Goal: Register for event/course

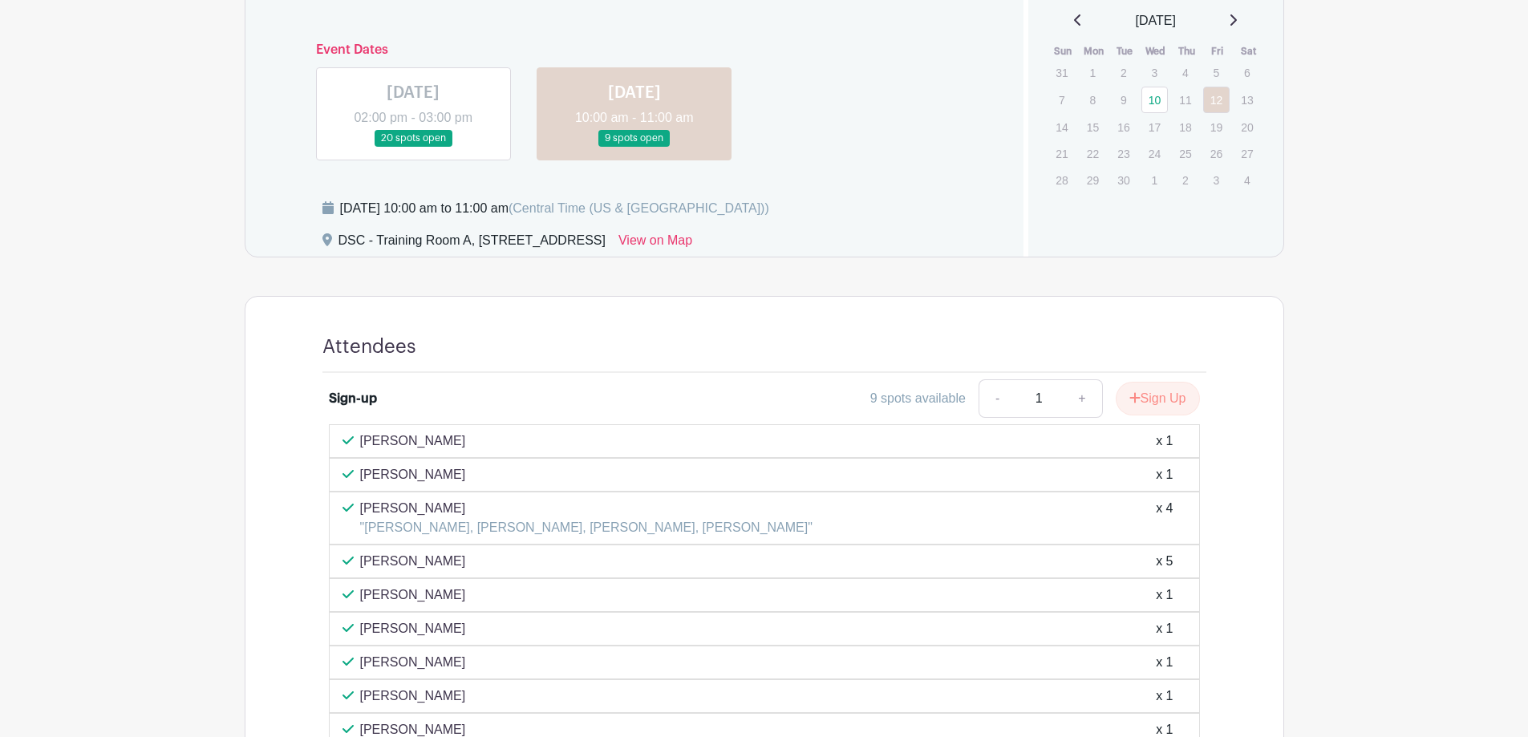
scroll to position [802, 0]
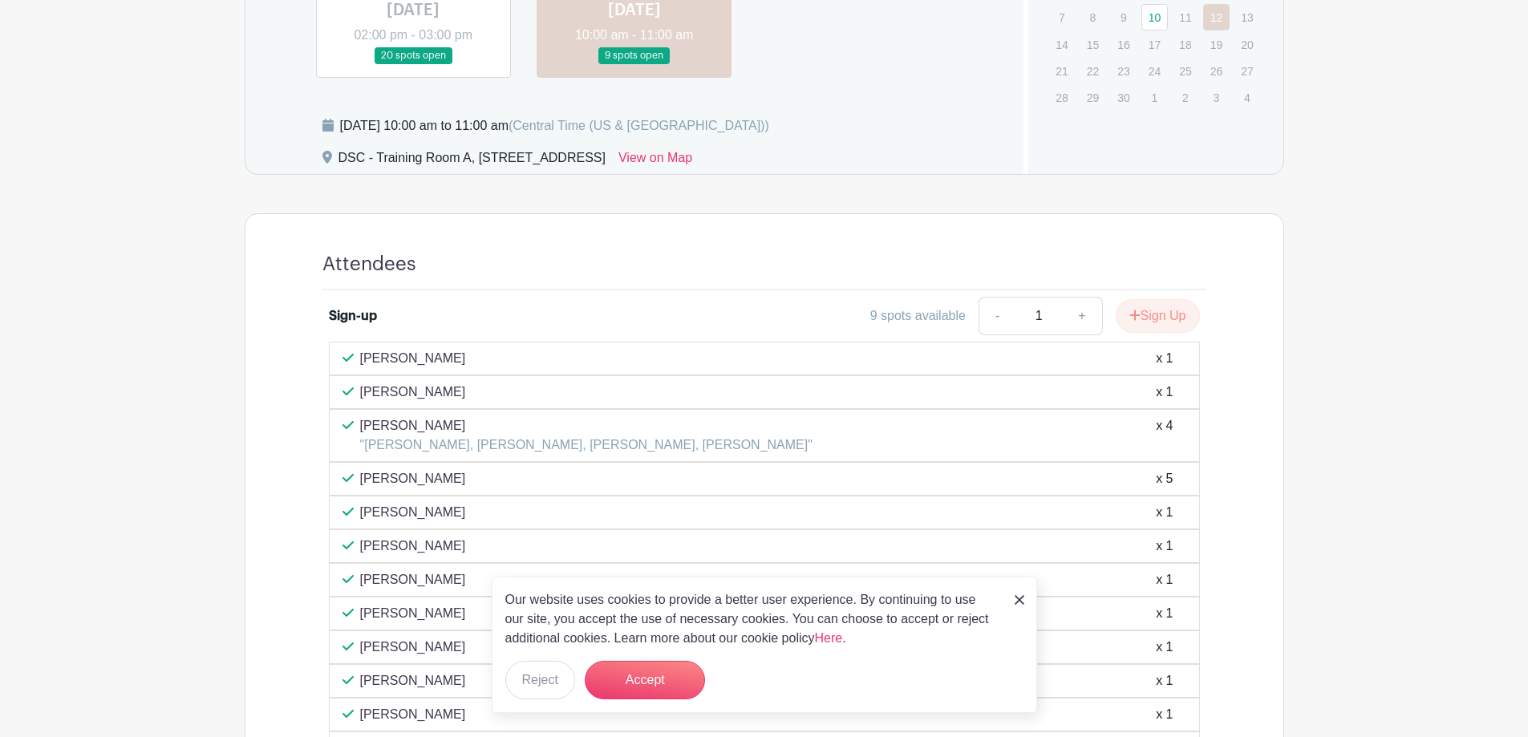
click at [1022, 599] on img at bounding box center [1020, 600] width 10 height 10
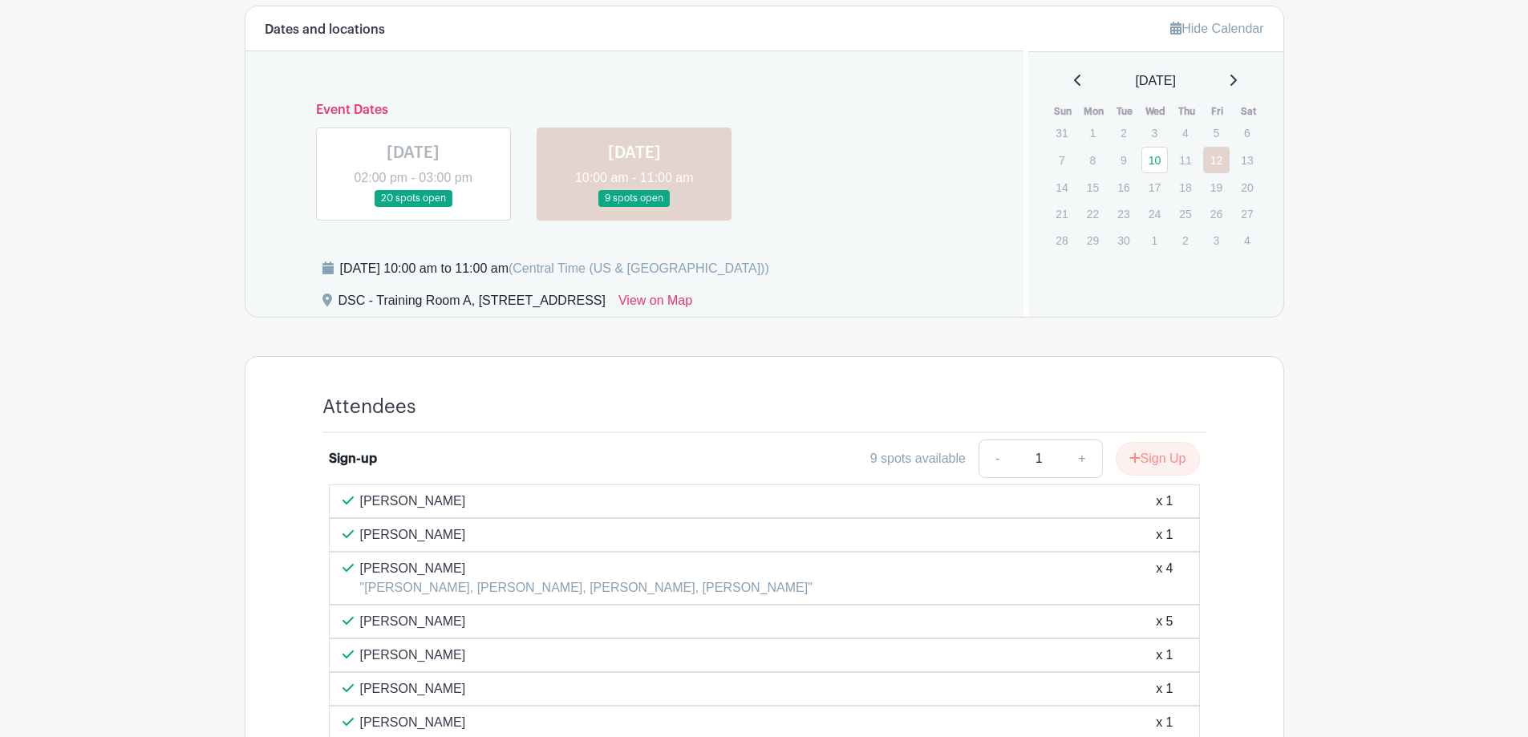
scroll to position [0, 0]
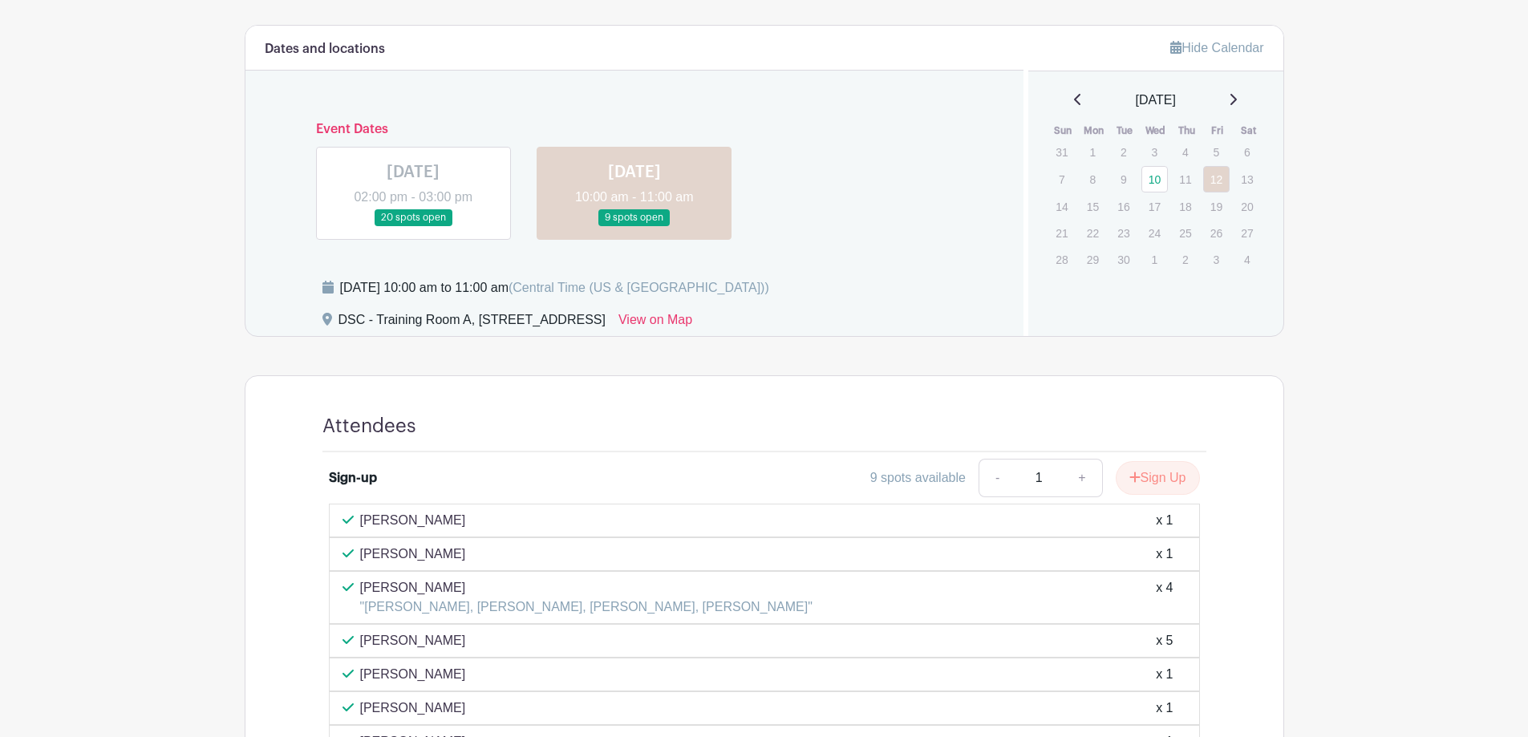
scroll to position [561, 0]
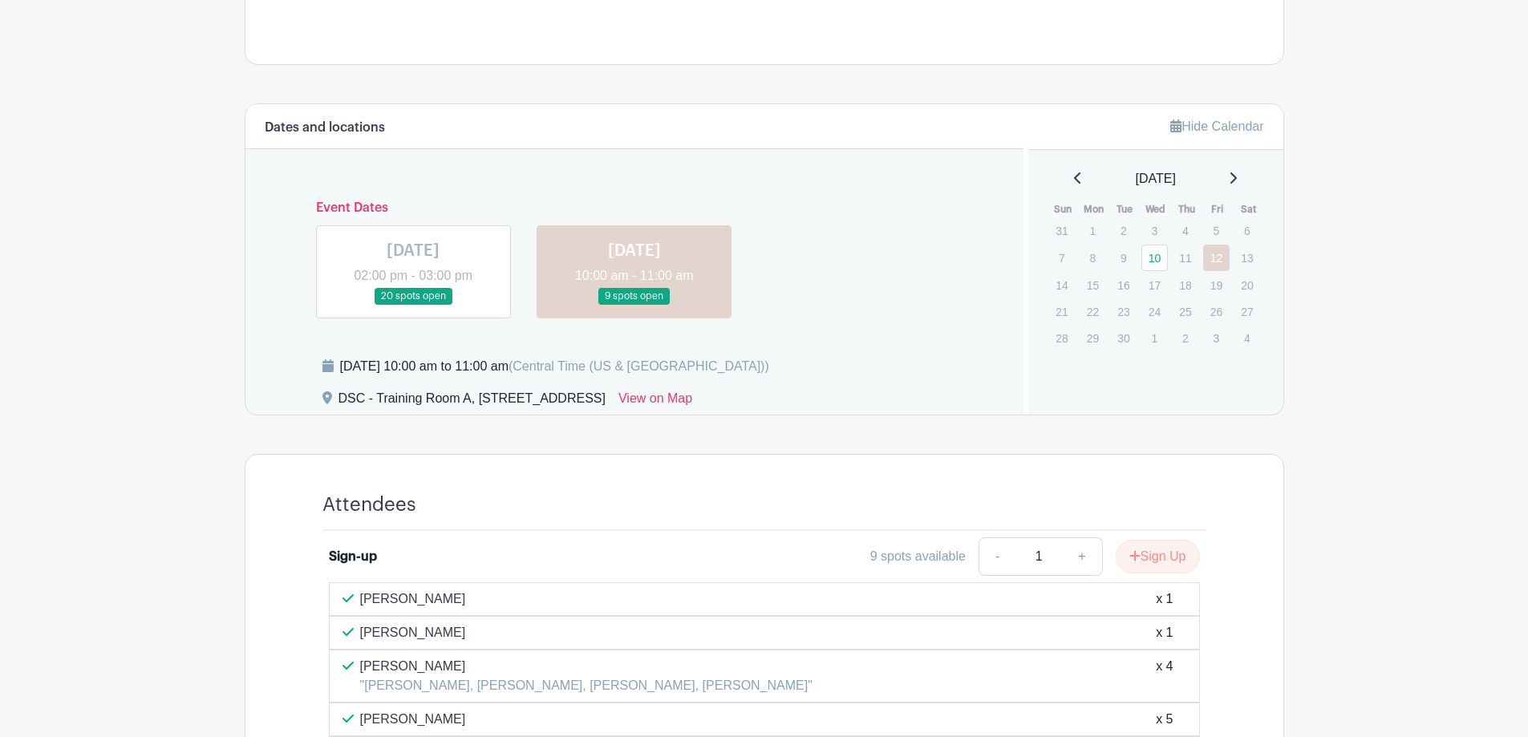
click at [663, 360] on span "(Central Time (US & [GEOGRAPHIC_DATA]))" at bounding box center [639, 366] width 261 height 14
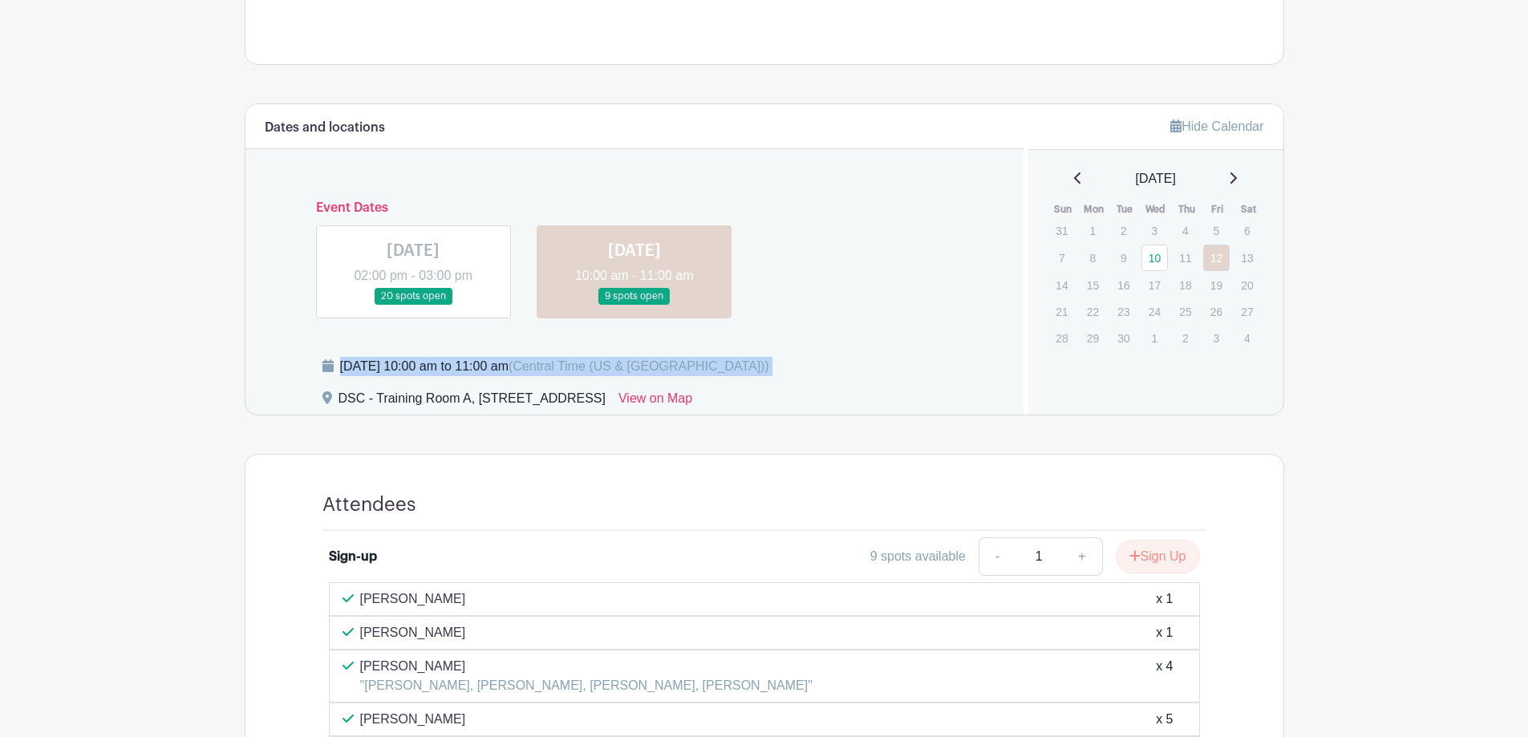
click at [663, 360] on span "(Central Time (US & [GEOGRAPHIC_DATA]))" at bounding box center [639, 366] width 261 height 14
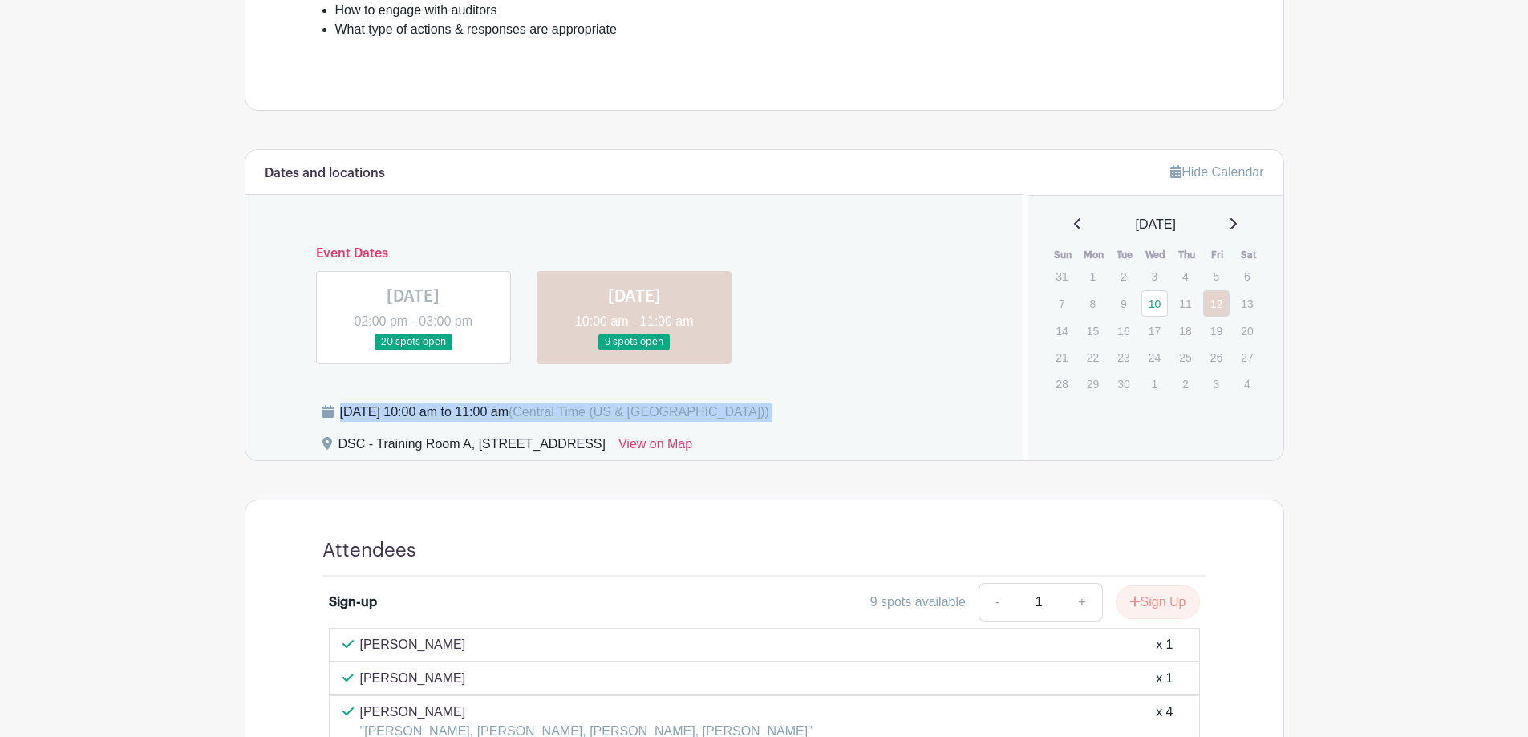
scroll to position [722, 0]
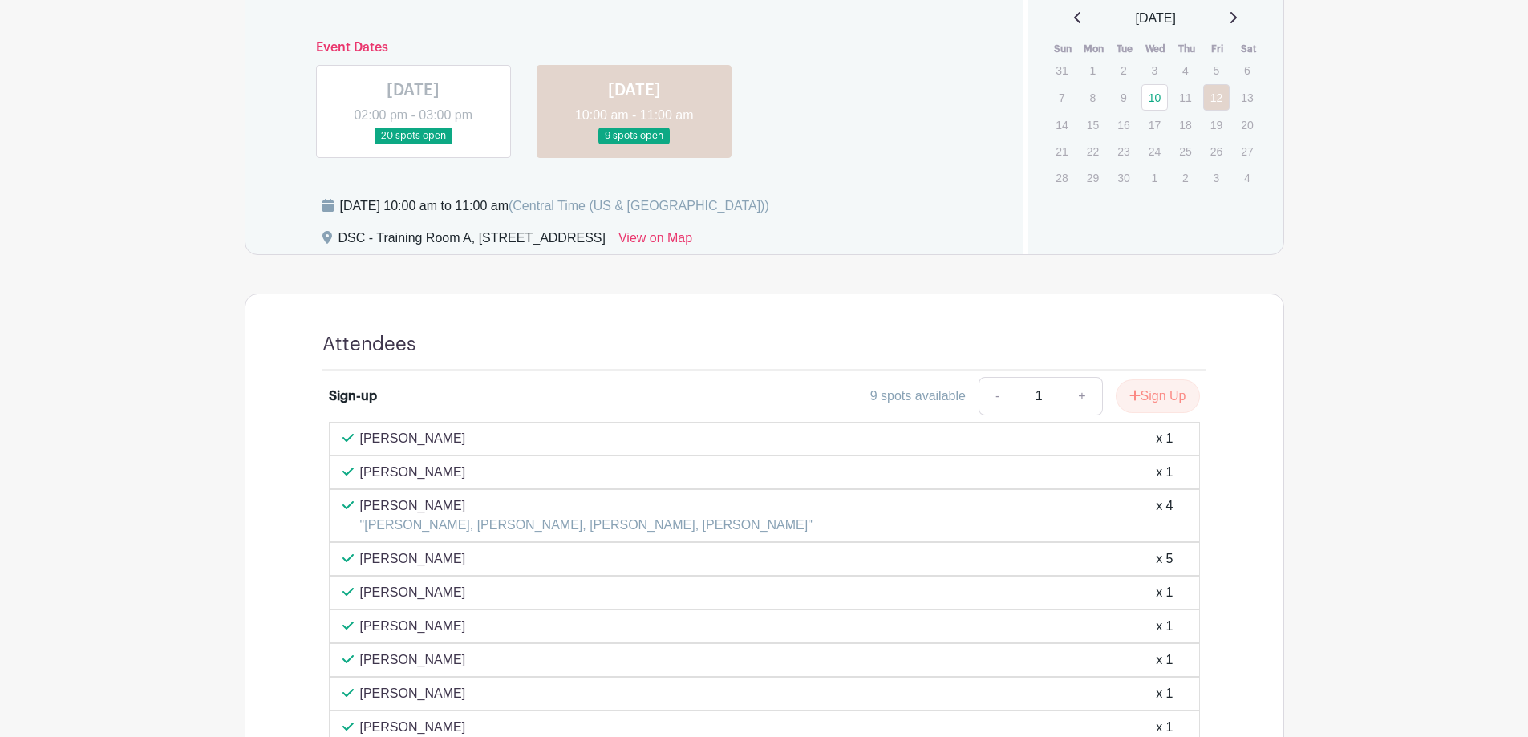
click at [883, 258] on turbo-frame "Dates and locations Event Dates [DATE] 02:00 pm - 03:00 pm 20 spots open [DATE]…" at bounding box center [764, 642] width 1039 height 1399
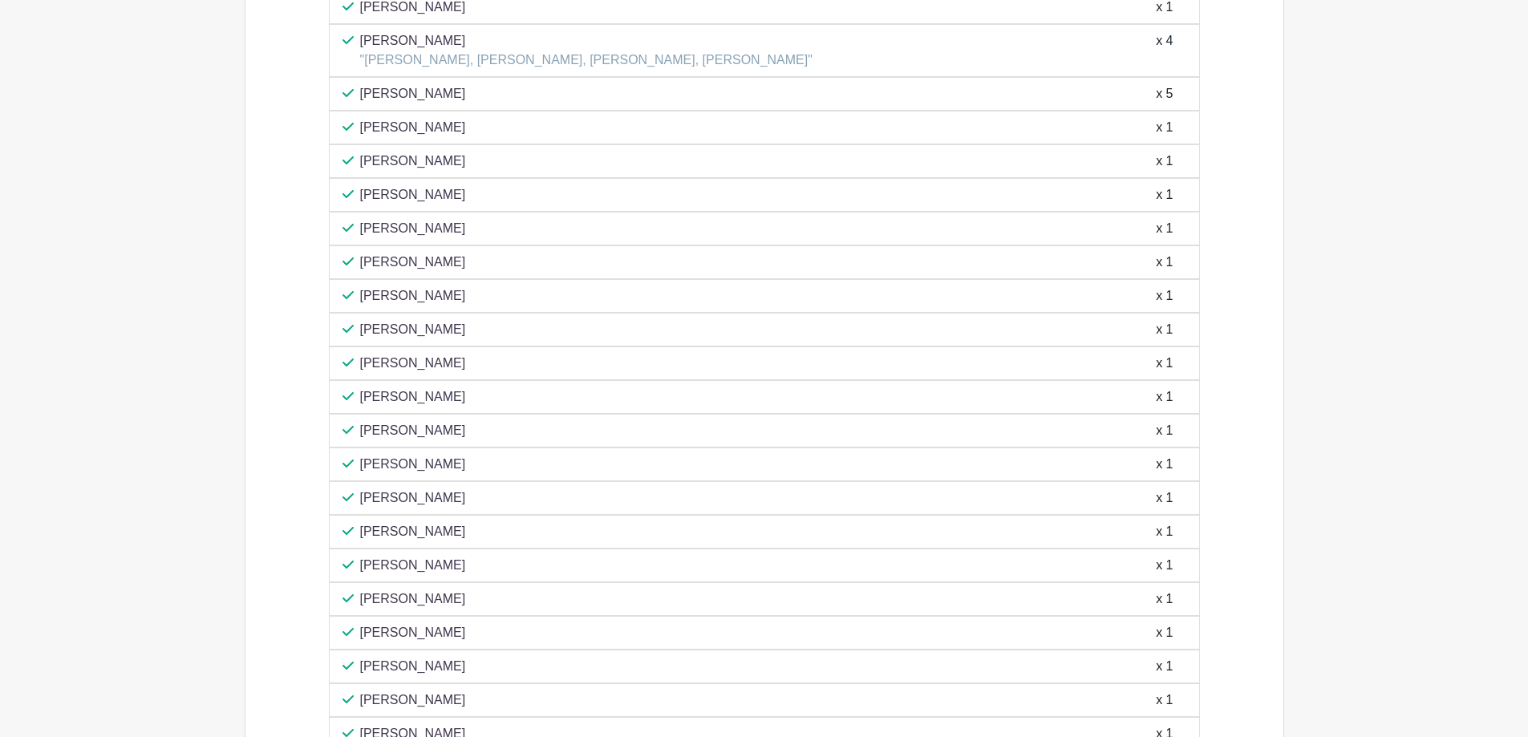
scroll to position [1203, 0]
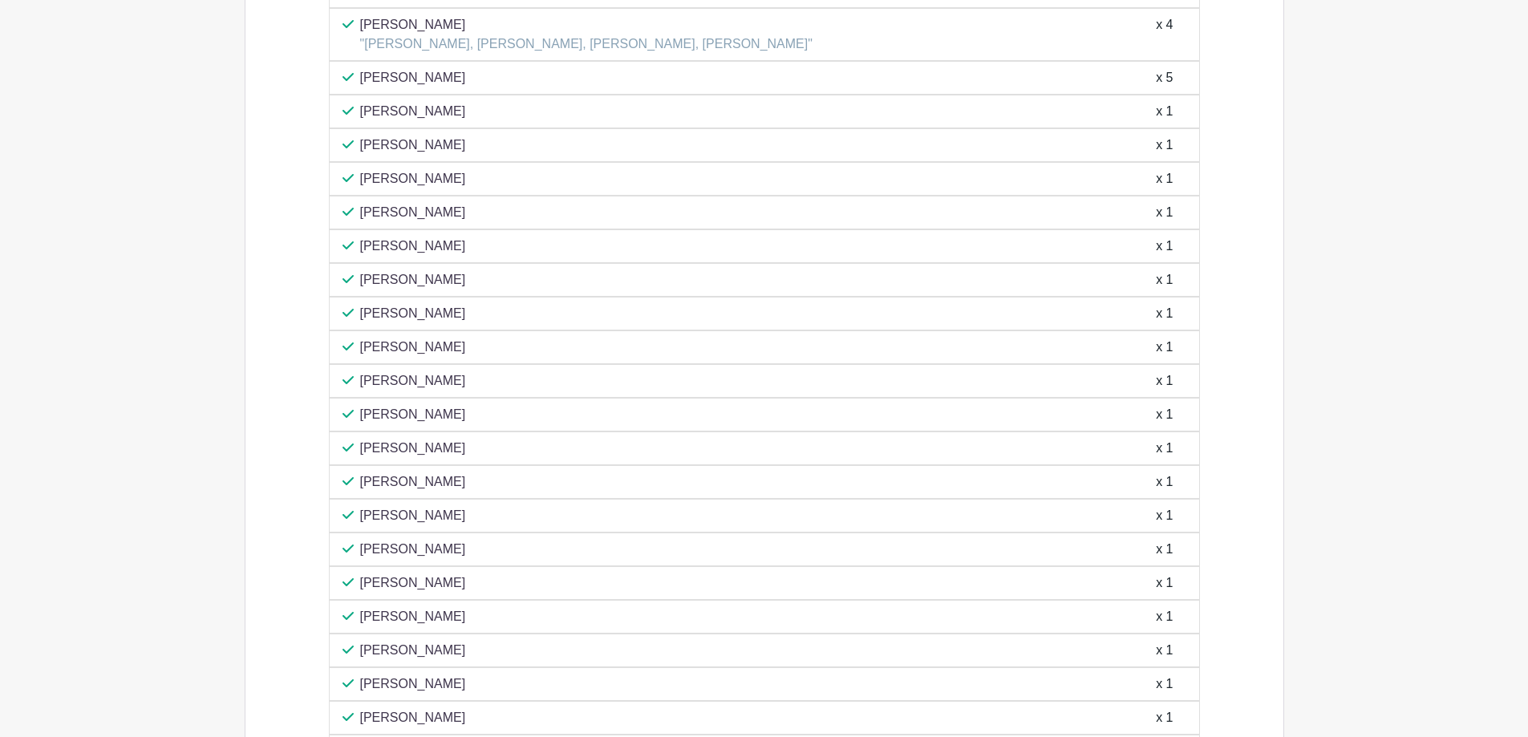
click at [375, 574] on p "[PERSON_NAME]" at bounding box center [413, 582] width 106 height 19
click at [407, 533] on div "[PERSON_NAME] x 1" at bounding box center [764, 550] width 871 height 34
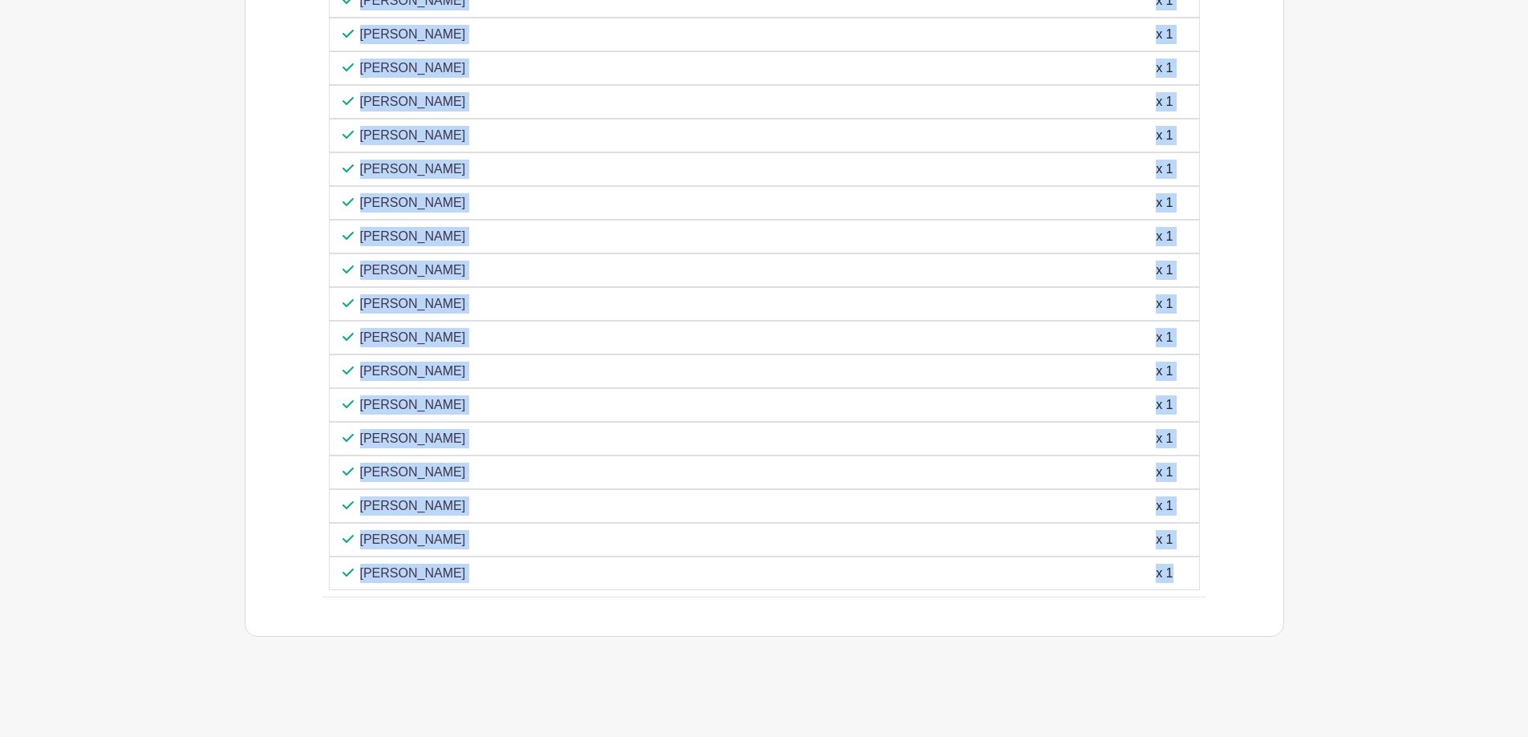
scroll to position [1381, 0]
drag, startPoint x: 310, startPoint y: 265, endPoint x: 1145, endPoint y: 605, distance: 901.2
click at [1145, 605] on div "Attendees Sign-up 9 spots available - 1 + Sign Up [PERSON_NAME] x 1 [PERSON_NAM…" at bounding box center [764, 135] width 961 height 1001
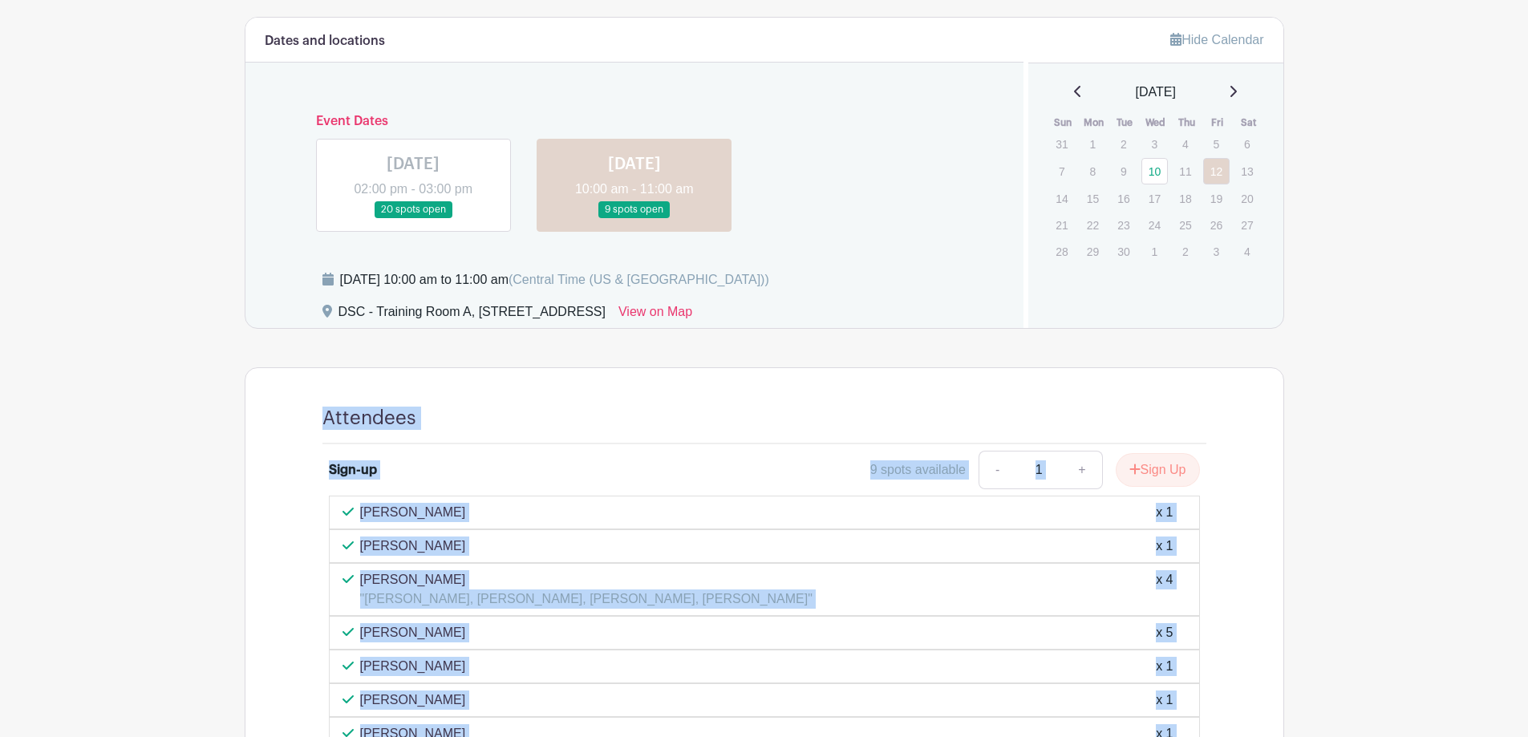
scroll to position [499, 0]
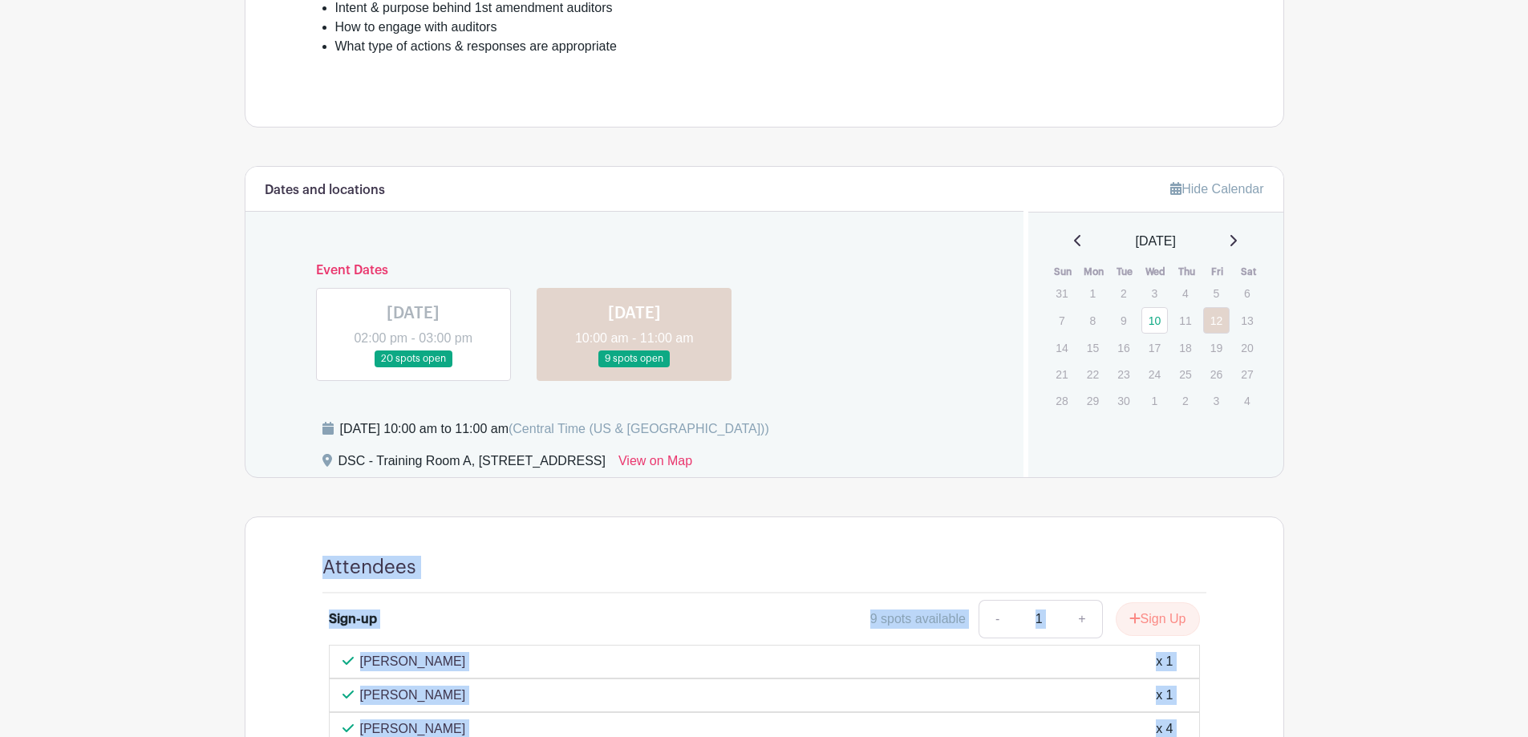
click at [1418, 515] on main "Log In Sign Up for Free Training & Development First Amendment Auditors Trainin…" at bounding box center [764, 560] width 1528 height 2118
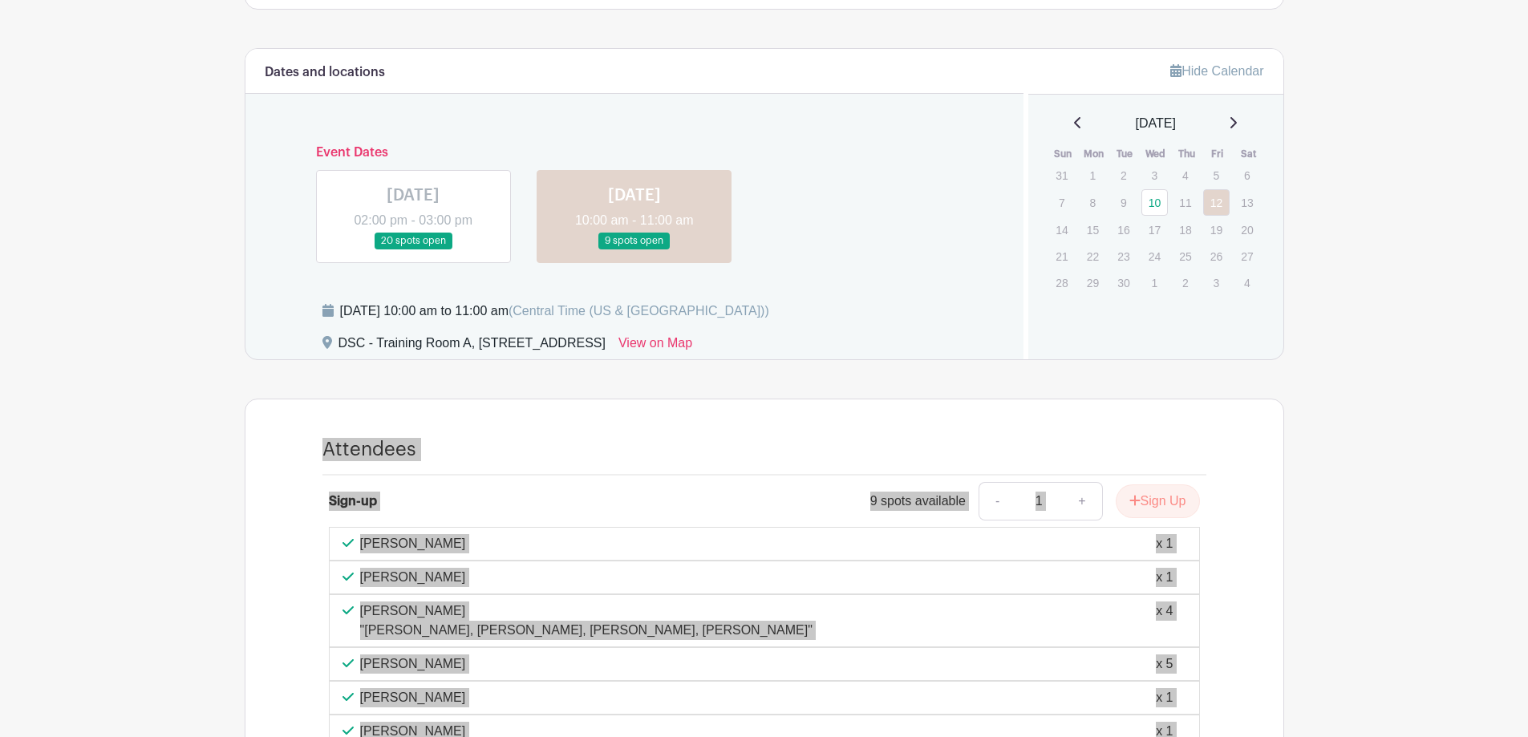
scroll to position [740, 0]
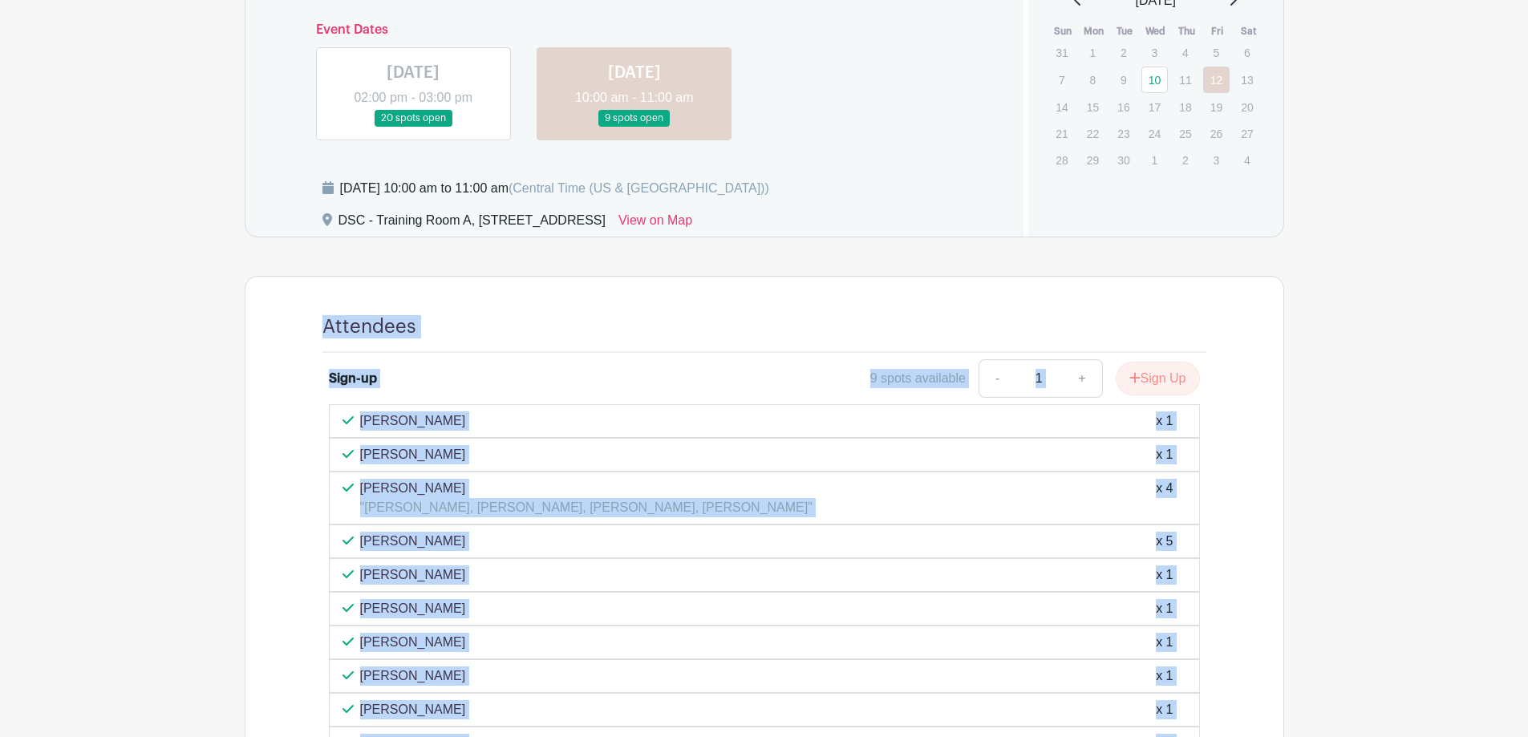
click at [228, 511] on main "Log In Sign Up for Free Training & Development First Amendment Auditors Trainin…" at bounding box center [764, 319] width 1528 height 2118
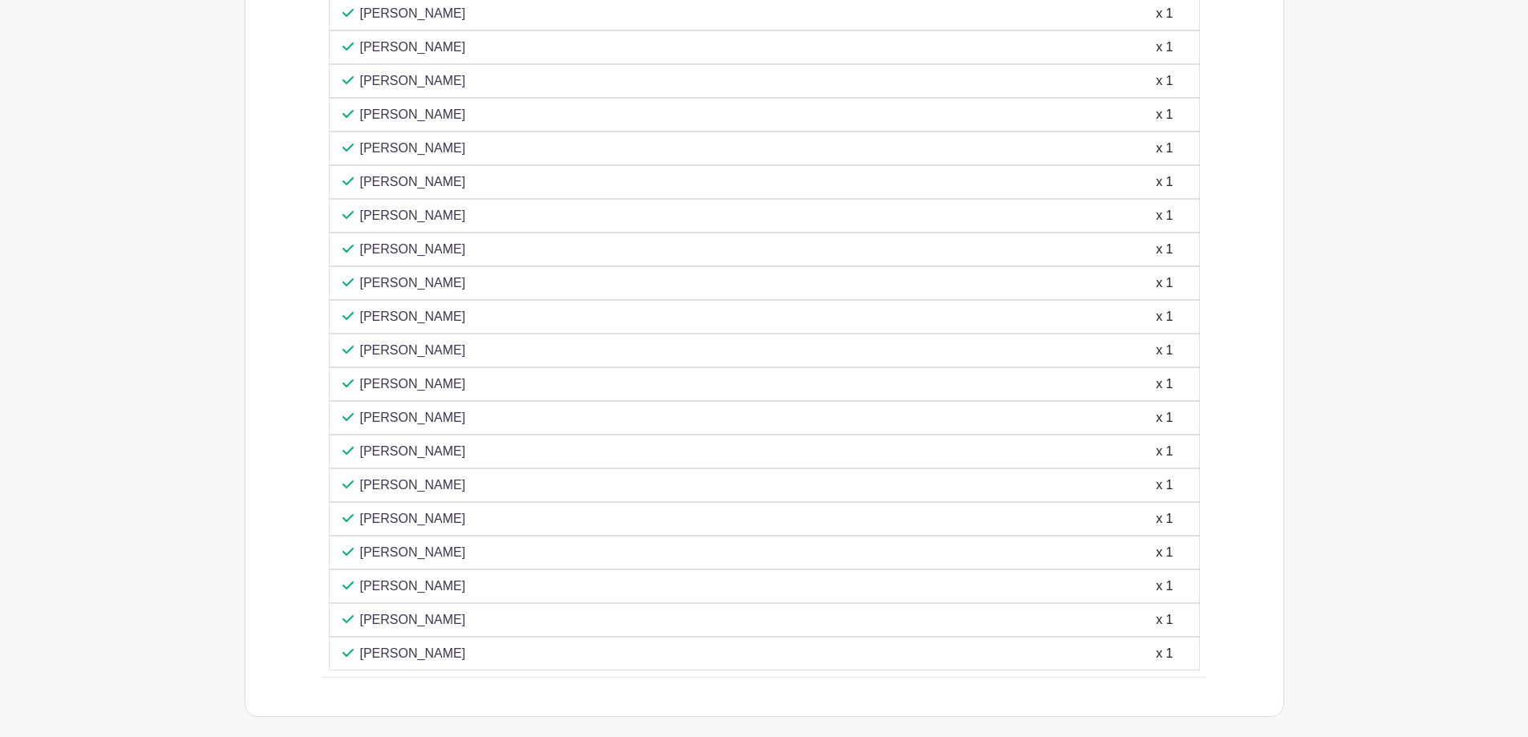
scroll to position [1381, 0]
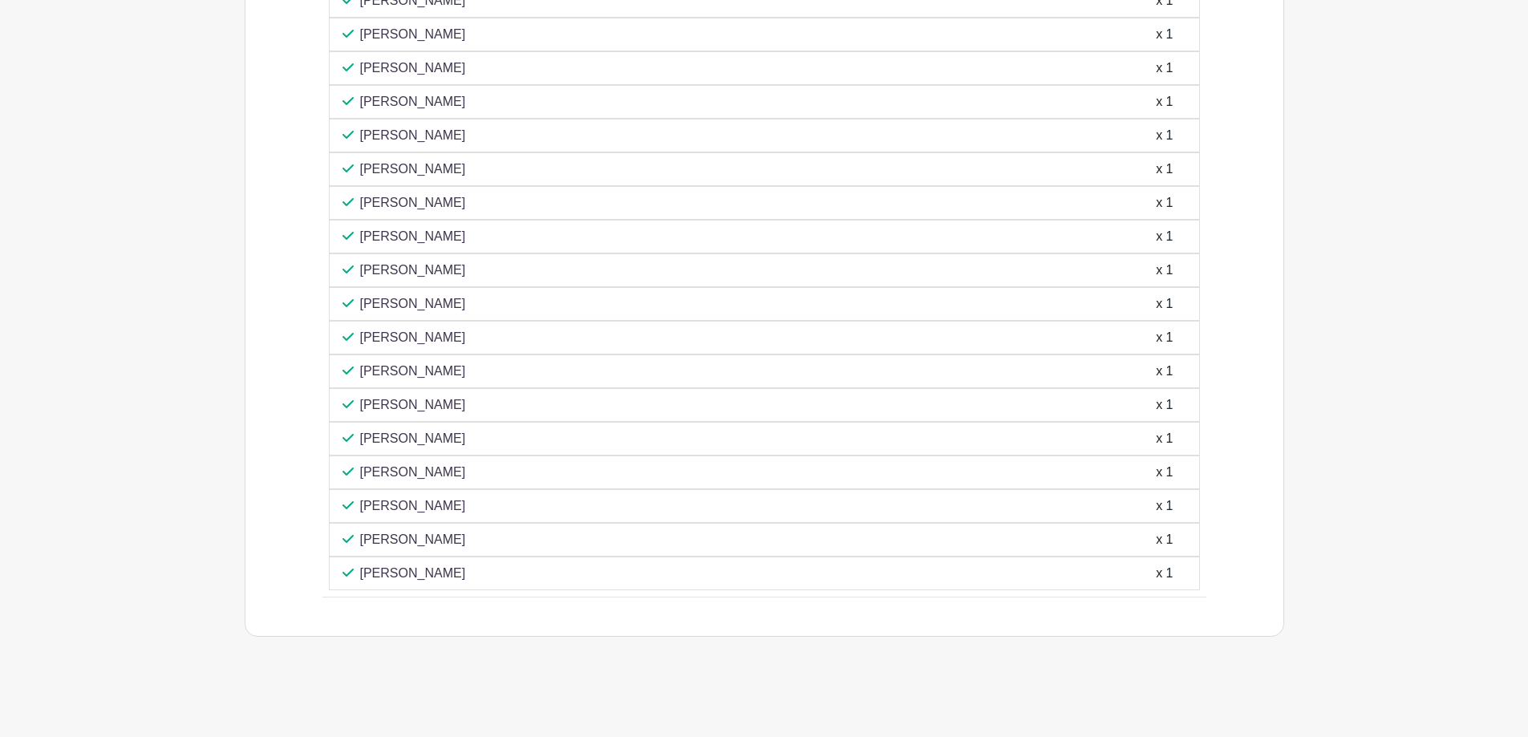
click at [453, 469] on p "[PERSON_NAME]" at bounding box center [413, 472] width 106 height 19
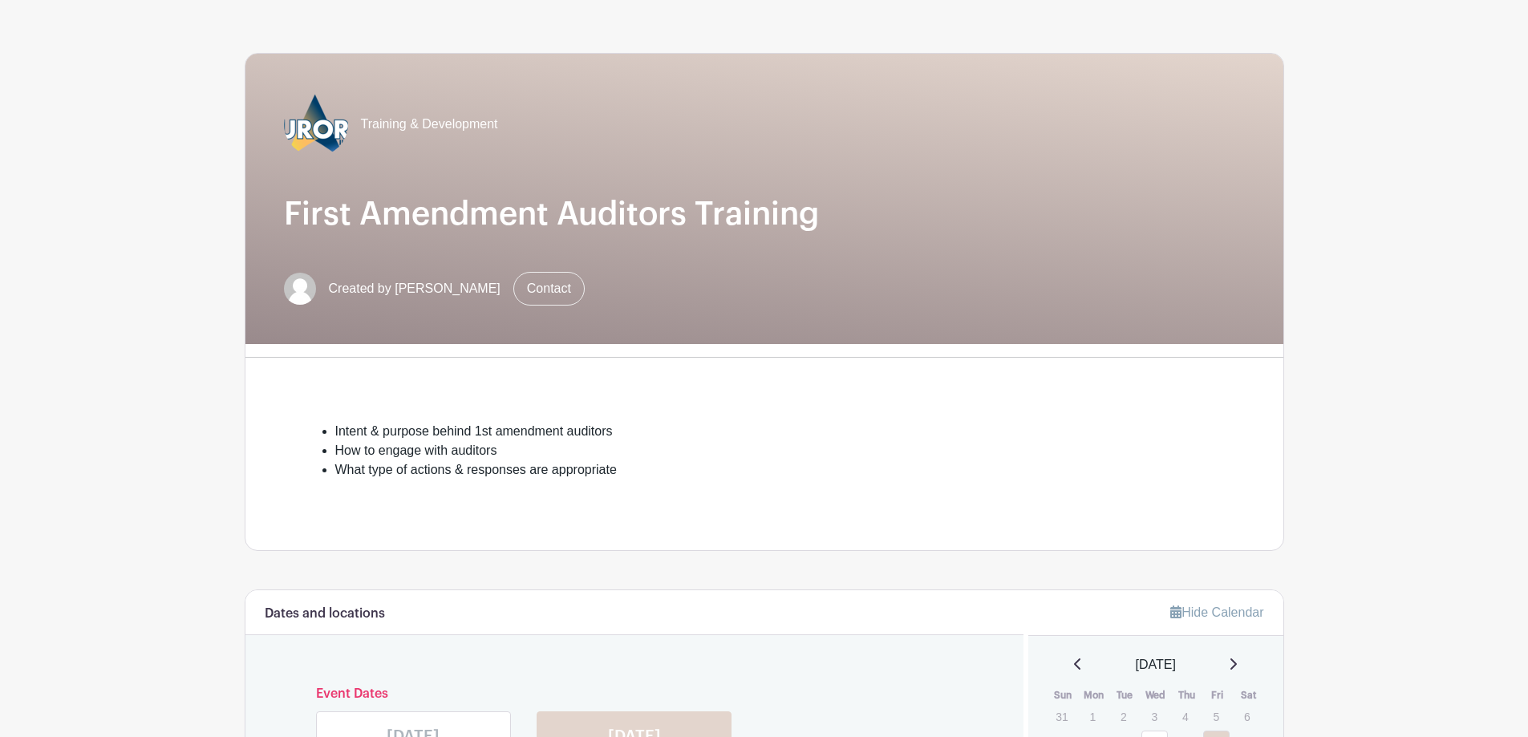
scroll to position [0, 0]
